Goal: Check status: Check status

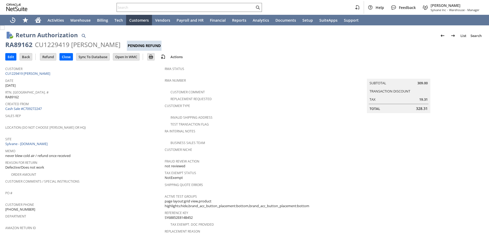
click at [137, 93] on span "Rtn. Auth. #" at bounding box center [83, 92] width 157 height 6
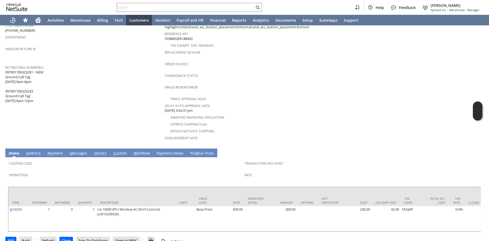
scroll to position [182, 0]
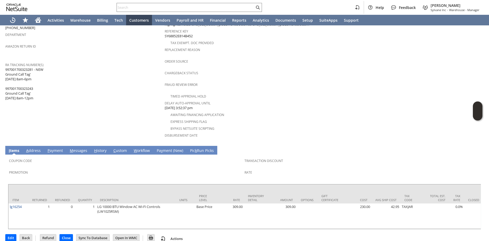
click at [98, 148] on link "H istory" at bounding box center [100, 151] width 15 height 6
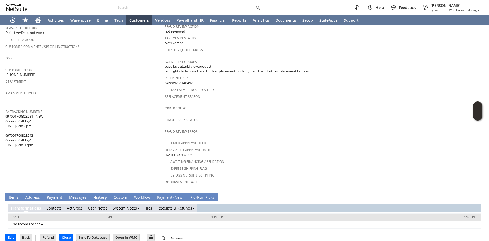
click at [176, 206] on link "R eceipts & Refunds" at bounding box center [174, 208] width 35 height 5
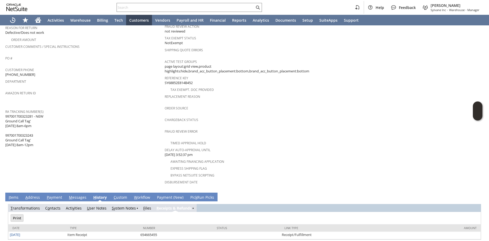
scroll to position [0, 0]
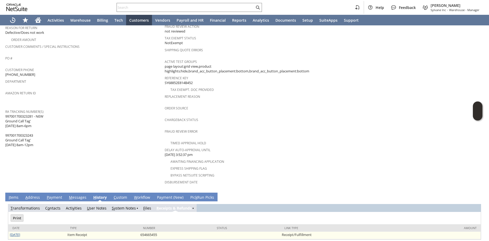
click at [19, 232] on link "[DATE]" at bounding box center [15, 234] width 10 height 5
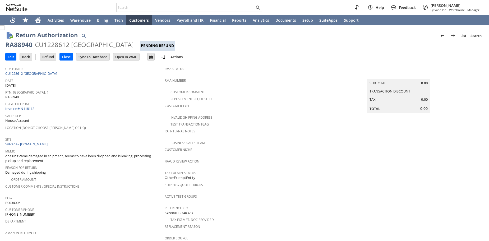
click at [92, 118] on div "Sales Rep House Account" at bounding box center [83, 117] width 157 height 11
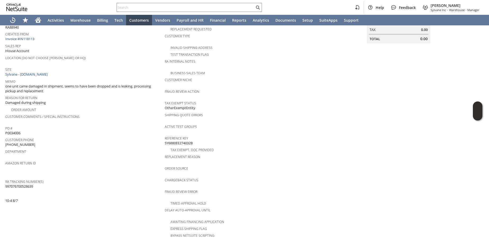
scroll to position [105, 0]
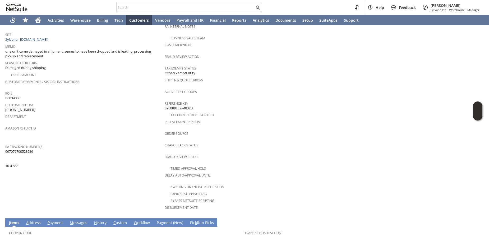
click at [96, 137] on td "Return Tracking Numbers" at bounding box center [84, 139] width 159 height 7
click at [64, 49] on span "one unit came damaged in shipment, seems to have been dropped and is leaking. p…" at bounding box center [83, 54] width 157 height 10
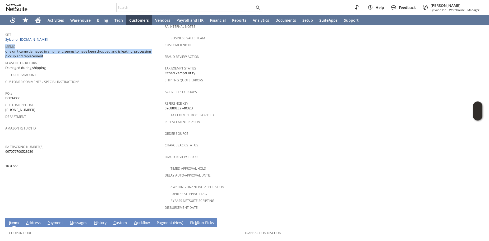
click at [64, 49] on span "one unit came damaged in shipment, seems to have been dropped and is leaking. p…" at bounding box center [83, 54] width 157 height 10
click at [71, 53] on span "one unit came damaged in shipment, seems to have been dropped and is leaking. p…" at bounding box center [83, 54] width 157 height 10
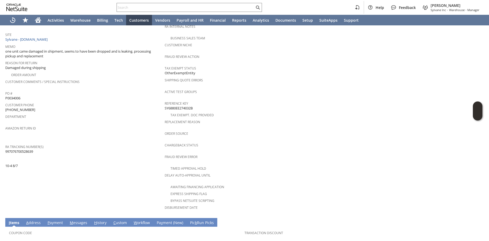
scroll to position [0, 0]
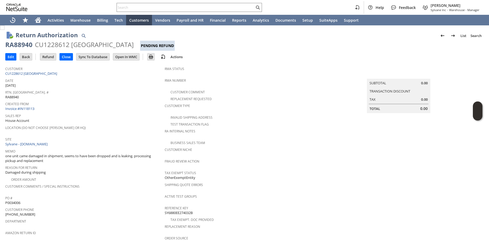
click at [99, 168] on div "Reason For Return Damaged during shipping" at bounding box center [83, 169] width 157 height 11
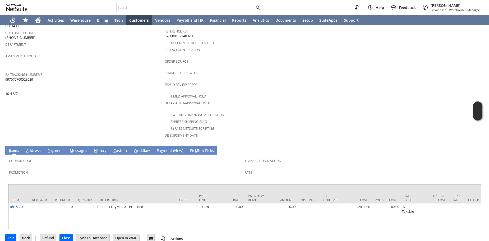
click at [95, 148] on span "H" at bounding box center [95, 150] width 3 height 5
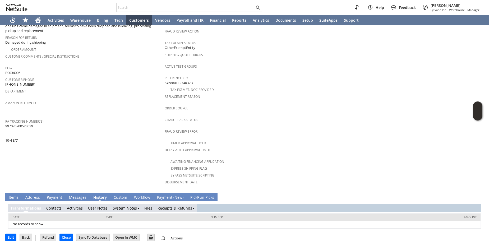
click at [168, 206] on link "R eceipts & Refunds" at bounding box center [174, 208] width 35 height 5
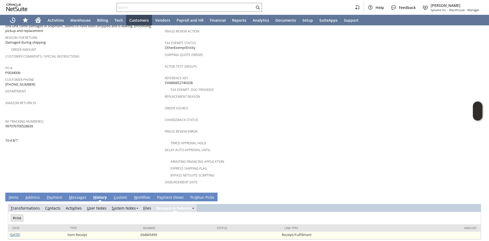
click at [20, 232] on link "8/22/2025" at bounding box center [15, 234] width 10 height 5
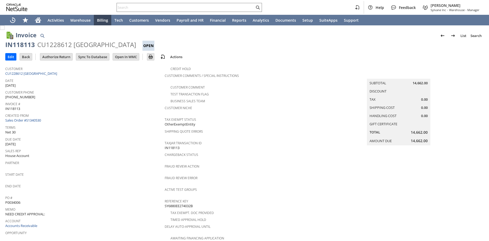
click at [94, 119] on div "Created From Sales Order #S1340530" at bounding box center [83, 117] width 157 height 11
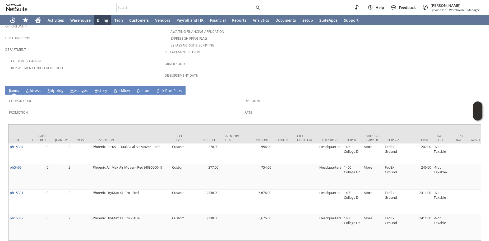
scroll to position [219, 0]
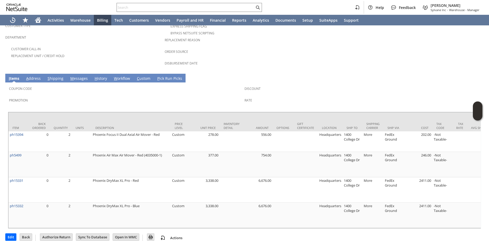
click at [54, 76] on link "S hipping" at bounding box center [55, 79] width 18 height 6
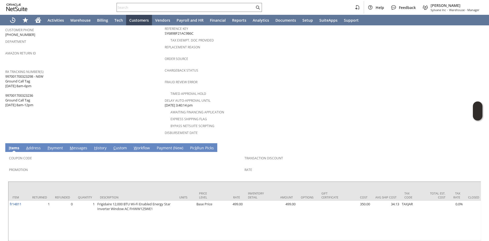
scroll to position [207, 0]
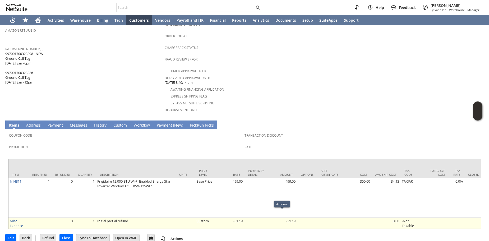
click at [296, 218] on td "-31.19" at bounding box center [282, 223] width 29 height 11
click at [295, 218] on td "-31.19" at bounding box center [282, 223] width 29 height 11
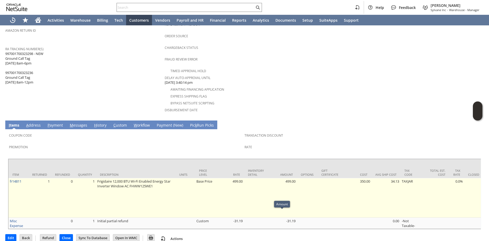
click at [304, 210] on td at bounding box center [307, 198] width 21 height 40
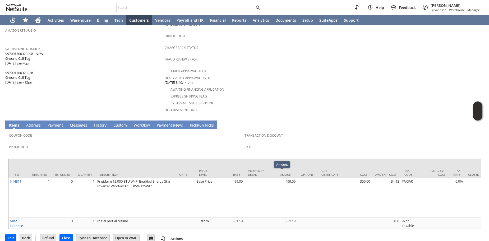
click at [104, 123] on link "H istory" at bounding box center [100, 126] width 15 height 6
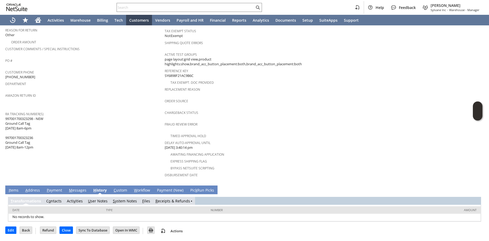
scroll to position [135, 0]
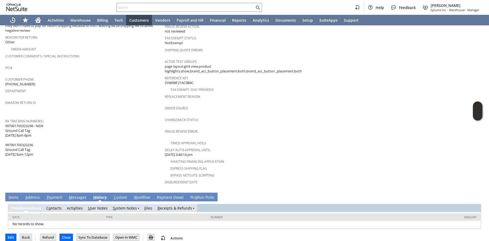
click at [172, 206] on link "R eceipts & Refunds" at bounding box center [174, 208] width 35 height 5
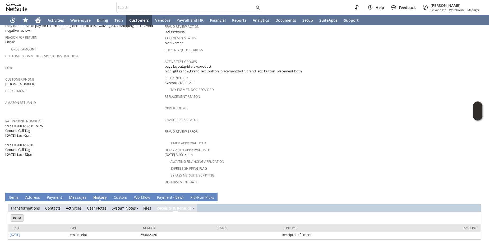
scroll to position [0, 0]
click at [15, 195] on link "I tems" at bounding box center [13, 198] width 12 height 6
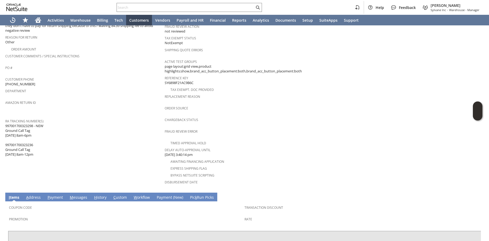
scroll to position [207, 0]
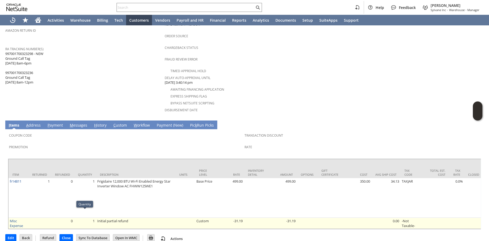
drag, startPoint x: 96, startPoint y: 213, endPoint x: 128, endPoint y: 214, distance: 32.0
click at [162, 218] on td "Initial partial refund" at bounding box center [135, 223] width 79 height 11
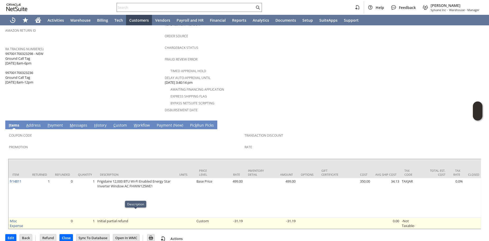
click at [162, 218] on td "Initial partial refund" at bounding box center [135, 223] width 79 height 11
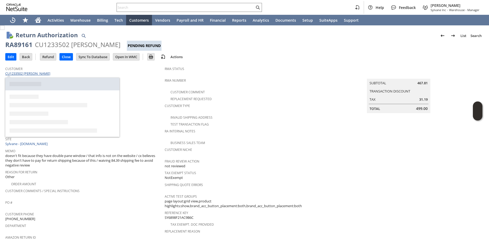
scroll to position [35, 0]
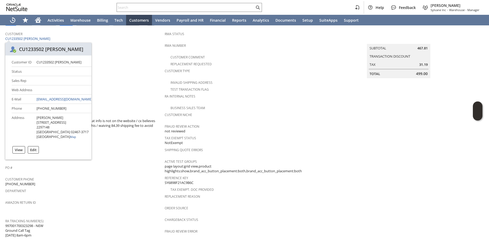
click at [116, 92] on span "Location (Do Not Choose Sheeran or HQ)" at bounding box center [83, 92] width 157 height 6
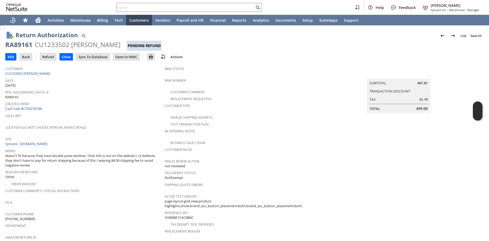
scroll to position [207, 0]
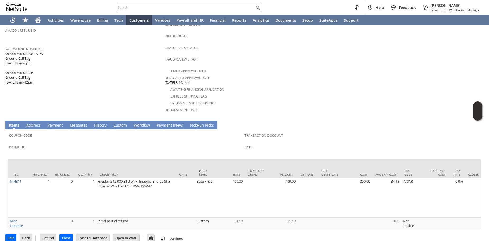
click at [94, 123] on span "H" at bounding box center [95, 125] width 3 height 5
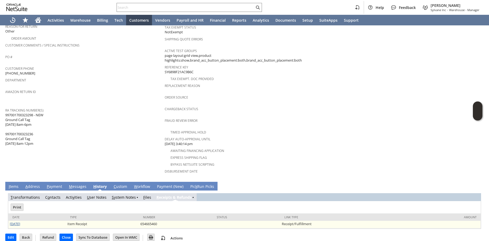
click at [20, 221] on link "8/22/2025" at bounding box center [15, 223] width 10 height 5
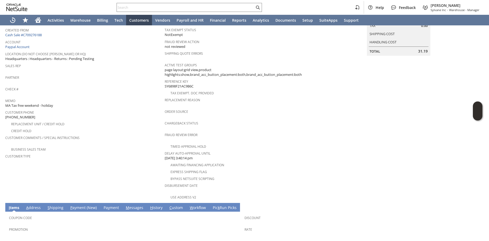
scroll to position [117, 0]
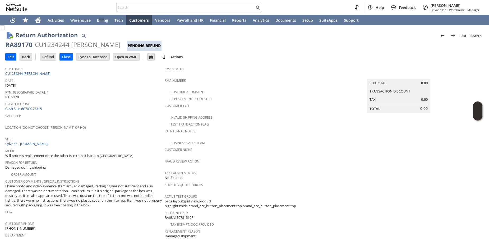
click at [115, 108] on div "Created From Cash Sale #C709277315" at bounding box center [83, 105] width 157 height 11
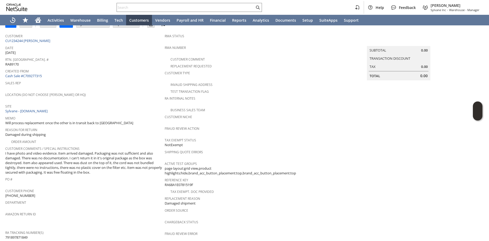
scroll to position [70, 0]
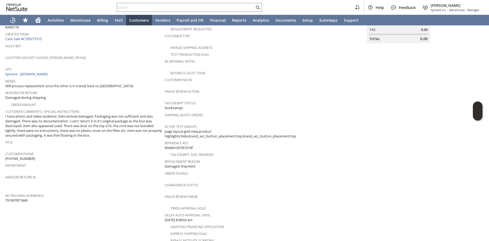
click at [117, 132] on span "I have photo and video evidence. Item arrived damaged. Packaging was not suffic…" at bounding box center [83, 126] width 157 height 24
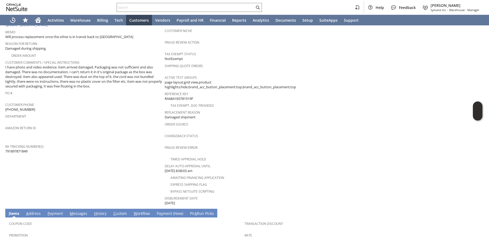
scroll to position [117, 0]
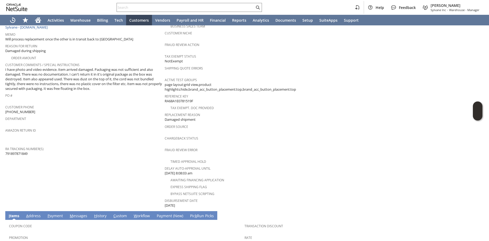
click at [114, 85] on span "I have photo and video evidence. Item arrived damaged. Packaging was not suffic…" at bounding box center [83, 79] width 157 height 24
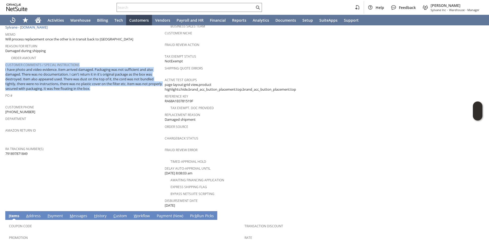
drag, startPoint x: 114, startPoint y: 85, endPoint x: 97, endPoint y: 89, distance: 17.2
click at [97, 89] on tbody "Customer CU1234244 Karolien Bastiaens Date 8/17/2025 Rtn. Auth. # RA89170 Creat…" at bounding box center [84, 52] width 159 height 210
click at [99, 85] on span "I have photo and video evidence. Item arrived damaged. Packaging was not suffic…" at bounding box center [83, 79] width 157 height 24
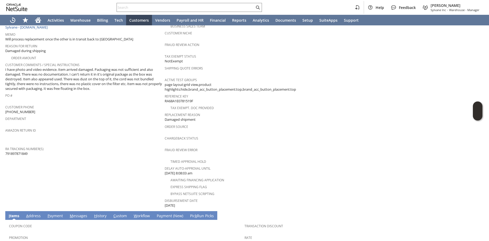
click at [89, 92] on span "PO #" at bounding box center [83, 95] width 157 height 6
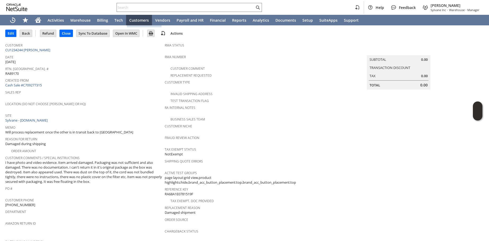
scroll to position [0, 0]
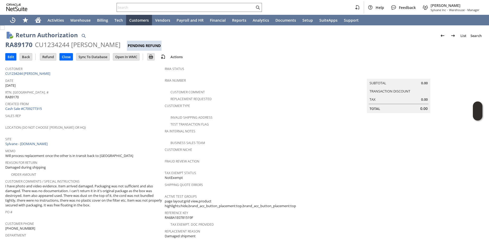
click at [108, 95] on div "Rtn. Auth. # RA89170" at bounding box center [83, 94] width 157 height 11
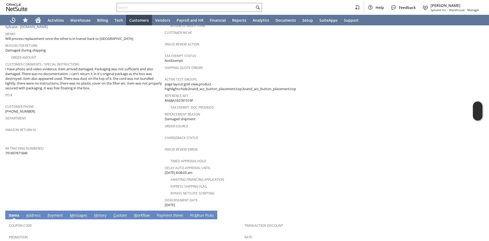
scroll to position [186, 0]
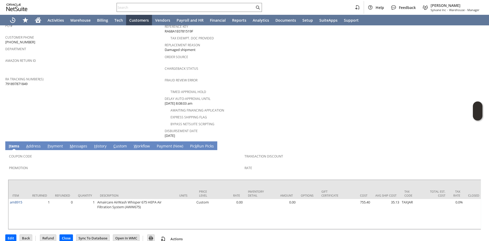
click at [94, 143] on span "H" at bounding box center [95, 145] width 3 height 5
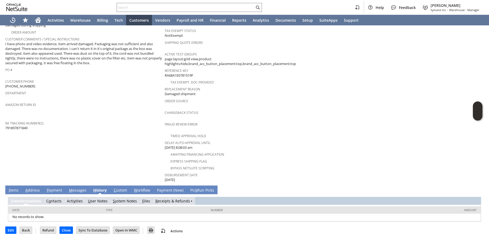
scroll to position [135, 0]
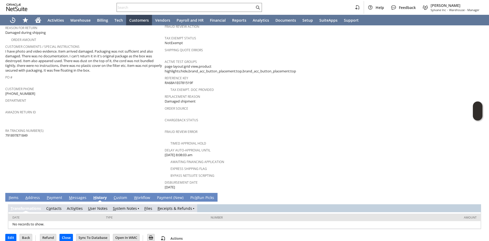
click at [168, 206] on link "R eceipts & Refunds" at bounding box center [174, 208] width 35 height 5
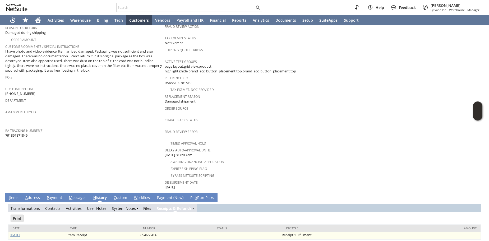
click at [20, 232] on link "8/22/2025" at bounding box center [15, 234] width 10 height 5
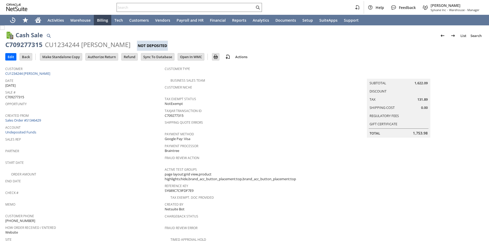
click at [34, 118] on link "Sales Order #S1346429" at bounding box center [23, 120] width 37 height 5
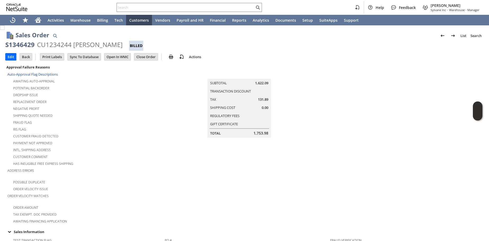
click at [139, 160] on div "Has Ineligible Free Express Shipping" at bounding box center [85, 163] width 157 height 6
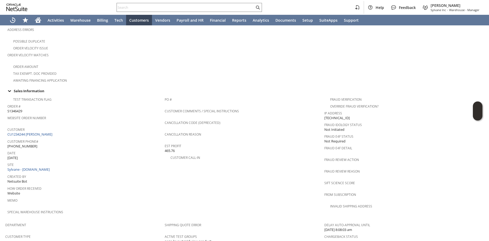
scroll to position [174, 0]
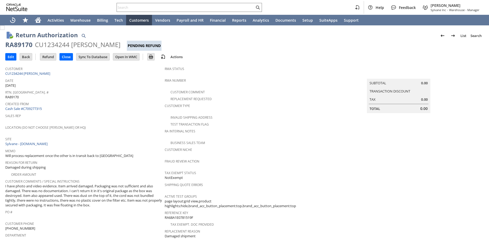
click at [32, 75] on link "CU1234244 [PERSON_NAME]" at bounding box center [28, 73] width 46 height 5
click at [15, 97] on span "RA89170" at bounding box center [11, 97] width 13 height 5
copy span "RA89170"
click at [23, 109] on link "Cash Sale #C709277315" at bounding box center [23, 108] width 36 height 5
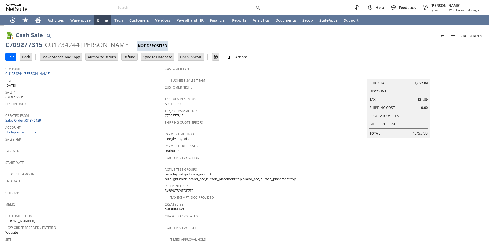
click at [22, 118] on link "Sales Order #S1346429" at bounding box center [23, 120] width 37 height 5
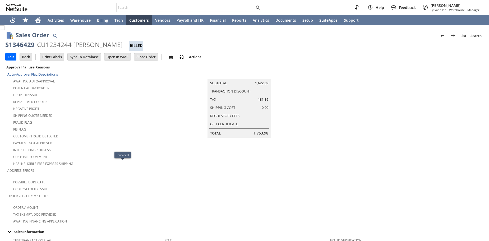
scroll to position [398, 0]
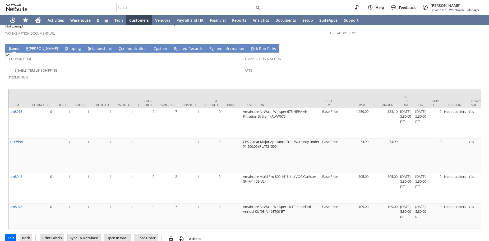
click at [64, 46] on link "S hipping" at bounding box center [73, 49] width 18 height 6
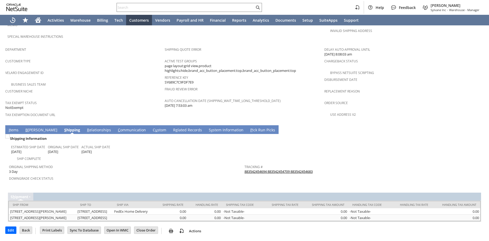
scroll to position [317, 0]
drag, startPoint x: 320, startPoint y: 158, endPoint x: 294, endPoint y: 157, distance: 26.2
click at [294, 163] on div "Tracking # 883542454694 883542454709 883542454683" at bounding box center [360, 168] width 233 height 11
copy link "883542454683"
click at [105, 81] on div "Business Sales Team" at bounding box center [84, 84] width 159 height 6
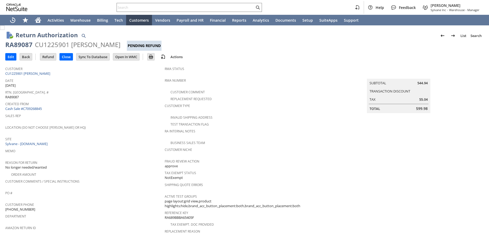
click at [136, 125] on span "Location (Do Not Choose [PERSON_NAME] or HQ)" at bounding box center [83, 127] width 157 height 6
click at [129, 114] on span "Sales Rep" at bounding box center [83, 115] width 157 height 6
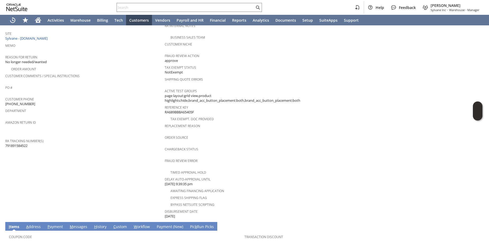
scroll to position [193, 0]
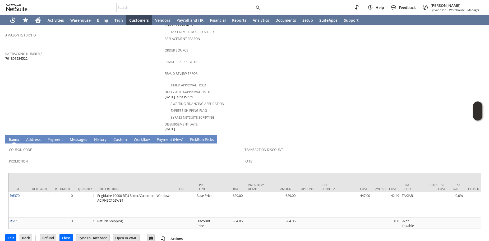
click at [135, 72] on td "Customer CU1225901 Colin Paulish Date 8/12/2025 Rtn. Auth. # RA89087 Created Fr…" at bounding box center [84, 1] width 159 height 261
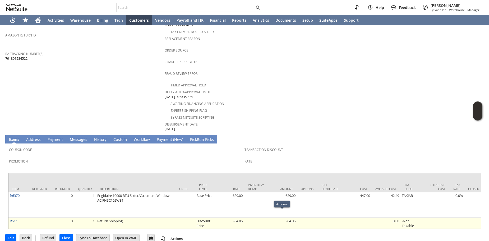
click at [285, 218] on td "-84.06" at bounding box center [282, 223] width 29 height 11
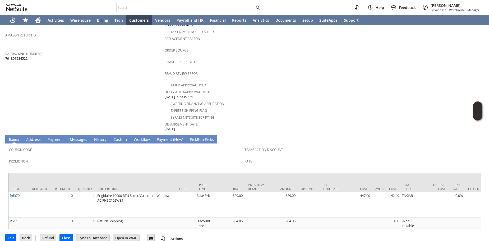
scroll to position [0, 0]
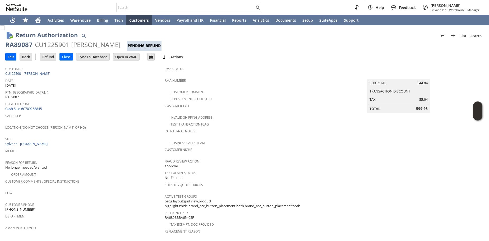
click at [104, 99] on td "Rtn. Auth. # RA89087" at bounding box center [84, 95] width 159 height 12
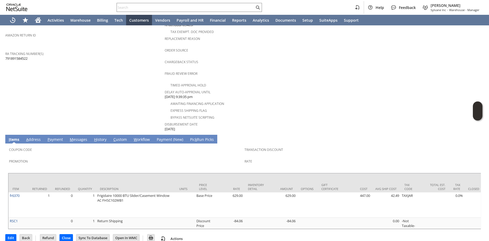
click at [100, 137] on link "H istory" at bounding box center [100, 140] width 15 height 6
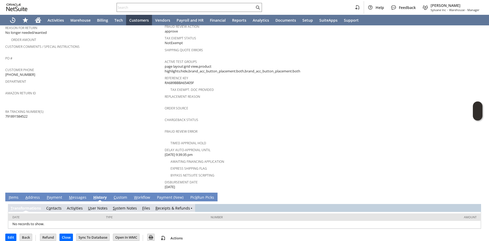
click at [156, 206] on link "R eceipts & Refunds" at bounding box center [172, 208] width 35 height 5
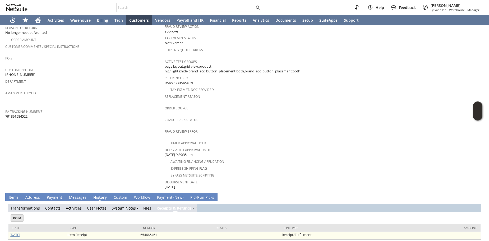
click at [12, 232] on link "8/22/2025" at bounding box center [15, 234] width 10 height 5
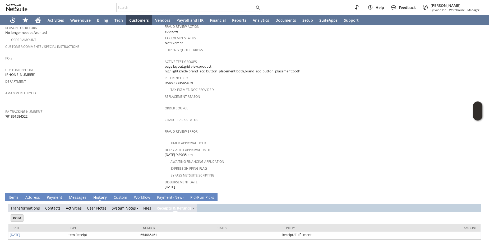
scroll to position [0, 0]
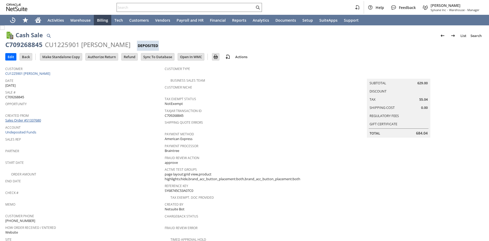
click at [30, 119] on link "Sales Order #S1337680" at bounding box center [23, 120] width 37 height 5
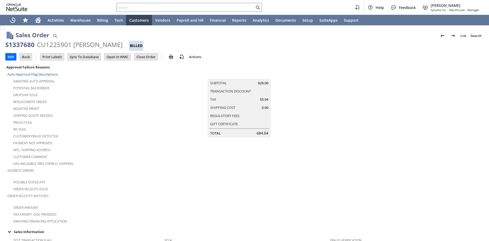
scroll to position [105, 0]
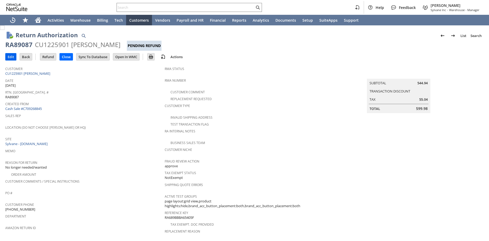
click at [11, 55] on input "Edit" at bounding box center [11, 56] width 11 height 7
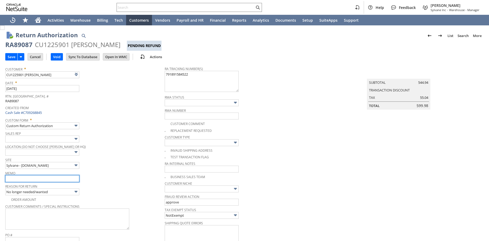
click at [29, 179] on input "text" at bounding box center [42, 178] width 74 height 7
type input "Add"
type input "Copy Previous"
click at [27, 179] on input "text" at bounding box center [42, 178] width 74 height 7
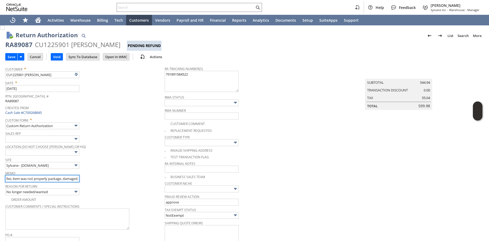
click at [61, 180] on input "MF 8/25 - 10% restock fee, item was not properly package, damaged." at bounding box center [42, 178] width 74 height 7
click at [127, 150] on div "Location (Do Not Choose Sheeran or HQ)" at bounding box center [83, 149] width 157 height 13
click at [63, 180] on input "MF 8/25 - 10% restock fee, item was not properly packaged, damaged." at bounding box center [42, 178] width 74 height 7
type input "MF 8/25 - 10% restock fee, item was not properly packaged for return, damaged."
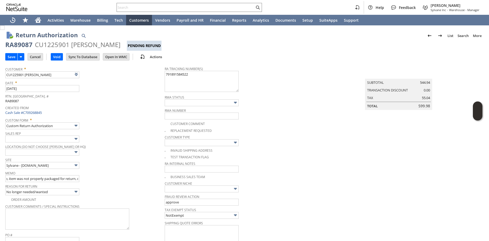
click at [147, 131] on span "Sales Rep" at bounding box center [83, 133] width 157 height 6
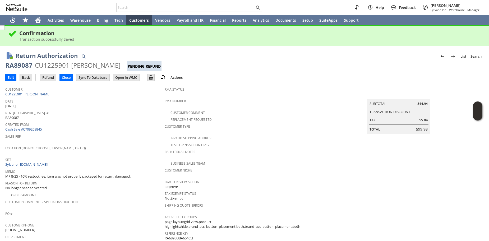
click at [147, 133] on span "Sales Rep" at bounding box center [83, 136] width 157 height 6
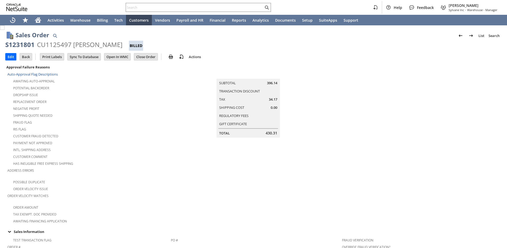
scroll to position [174, 0]
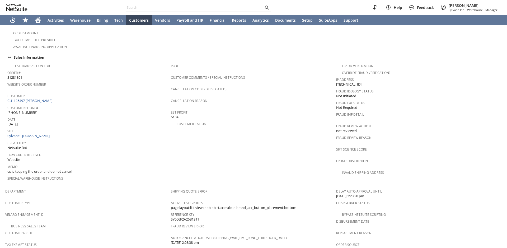
click at [133, 5] on input "text" at bounding box center [195, 7] width 138 height 6
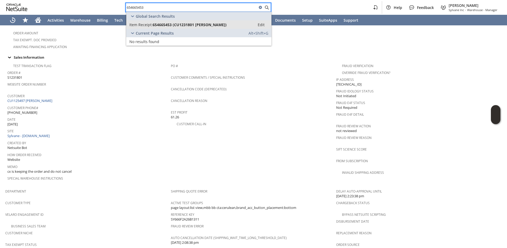
type input "654665453"
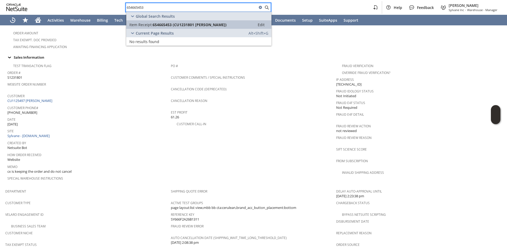
click at [185, 24] on span "654665453 (CU1231801 [PERSON_NAME])" at bounding box center [190, 24] width 74 height 5
